Goal: Find specific page/section: Find specific page/section

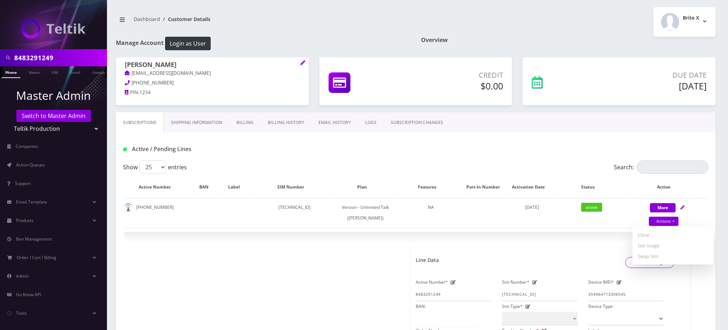
select select "459"
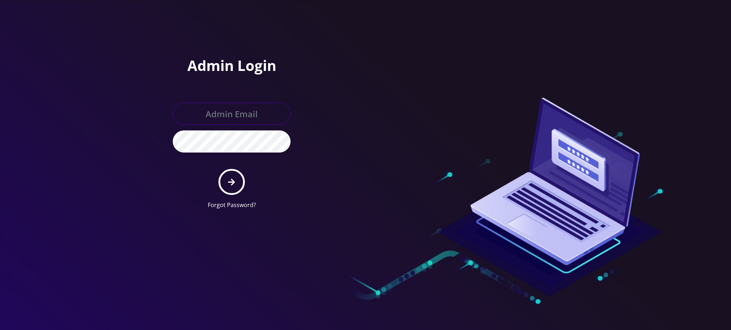
type input "[PERSON_NAME][EMAIL_ADDRESS][DOMAIN_NAME]"
click at [231, 178] on icon "submit" at bounding box center [231, 182] width 7 height 8
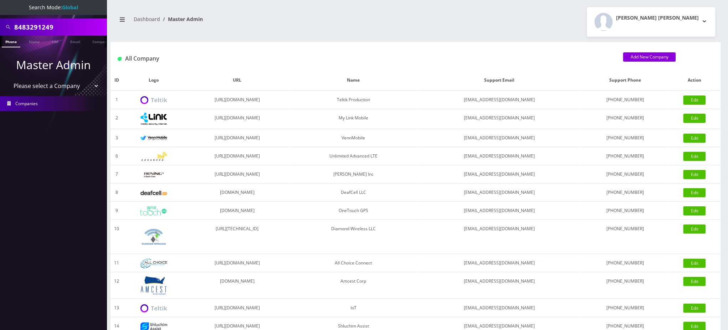
scroll to position [0, 3]
drag, startPoint x: 66, startPoint y: 25, endPoint x: 0, endPoint y: 20, distance: 65.8
click at [0, 20] on div "8483291249" at bounding box center [53, 27] width 107 height 17
paste input "1682230811"
drag, startPoint x: 17, startPoint y: 26, endPoint x: 0, endPoint y: 24, distance: 17.2
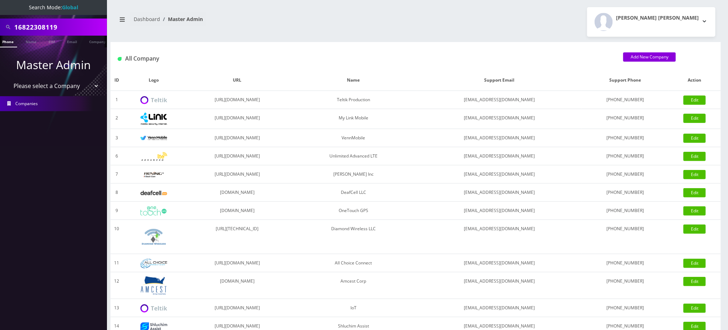
click at [0, 24] on div "16822308119" at bounding box center [53, 27] width 107 height 17
type input "6822308119"
click at [8, 43] on link "Phone" at bounding box center [8, 42] width 19 height 12
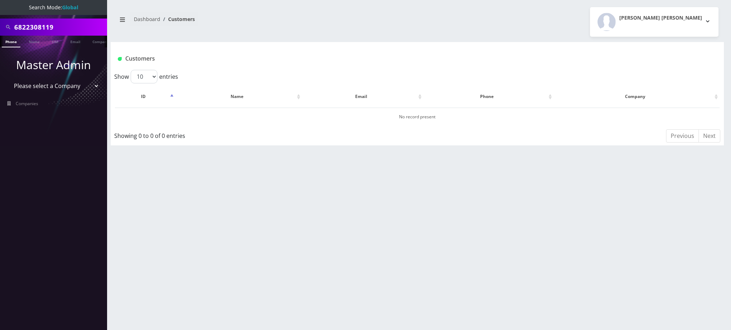
click at [400, 24] on nav "Dashboard Customers" at bounding box center [264, 22] width 296 height 20
